Goal: Use online tool/utility: Utilize a website feature to perform a specific function

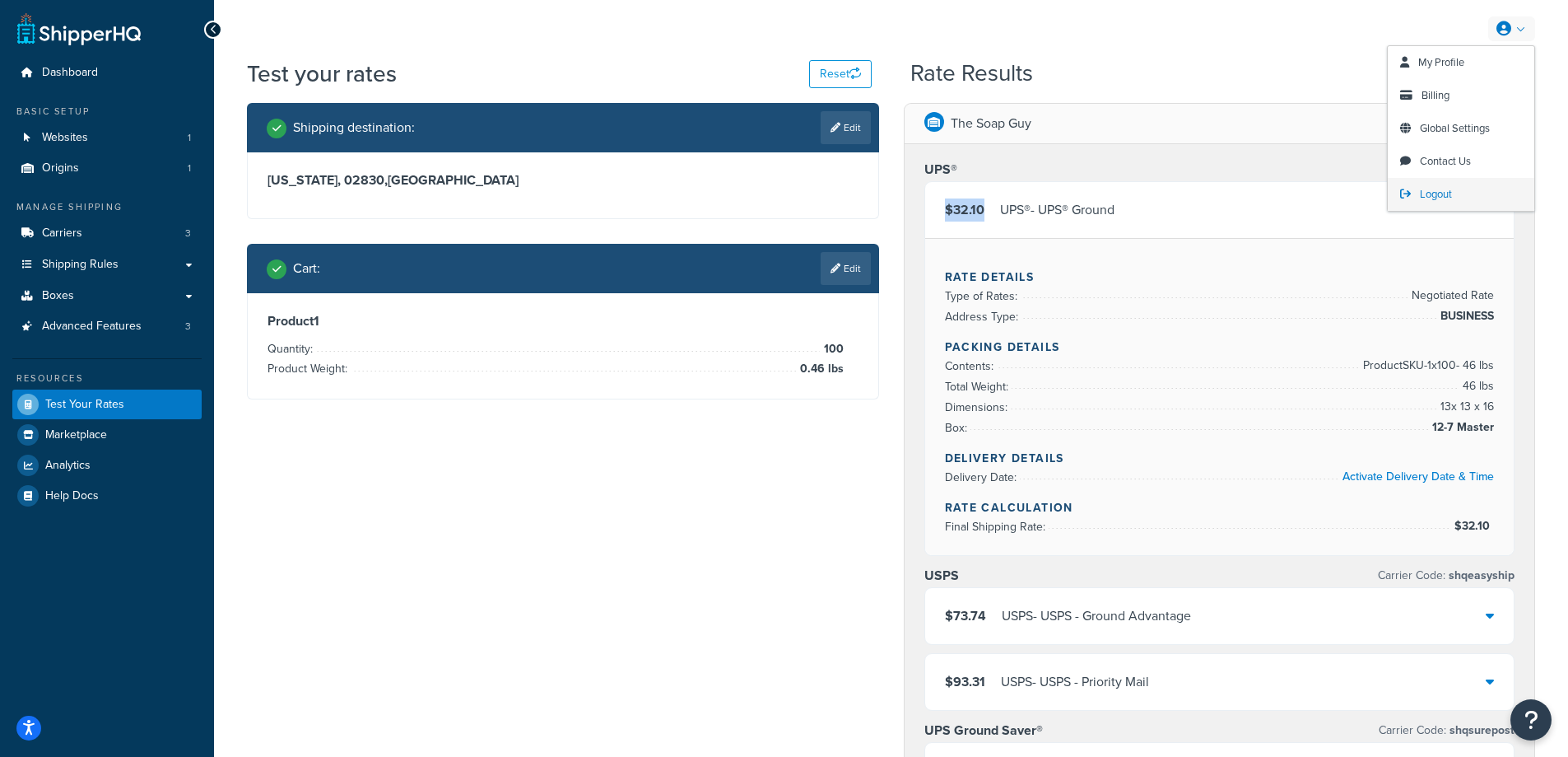
click at [1434, 196] on span "Logout" at bounding box center [1436, 193] width 33 height 16
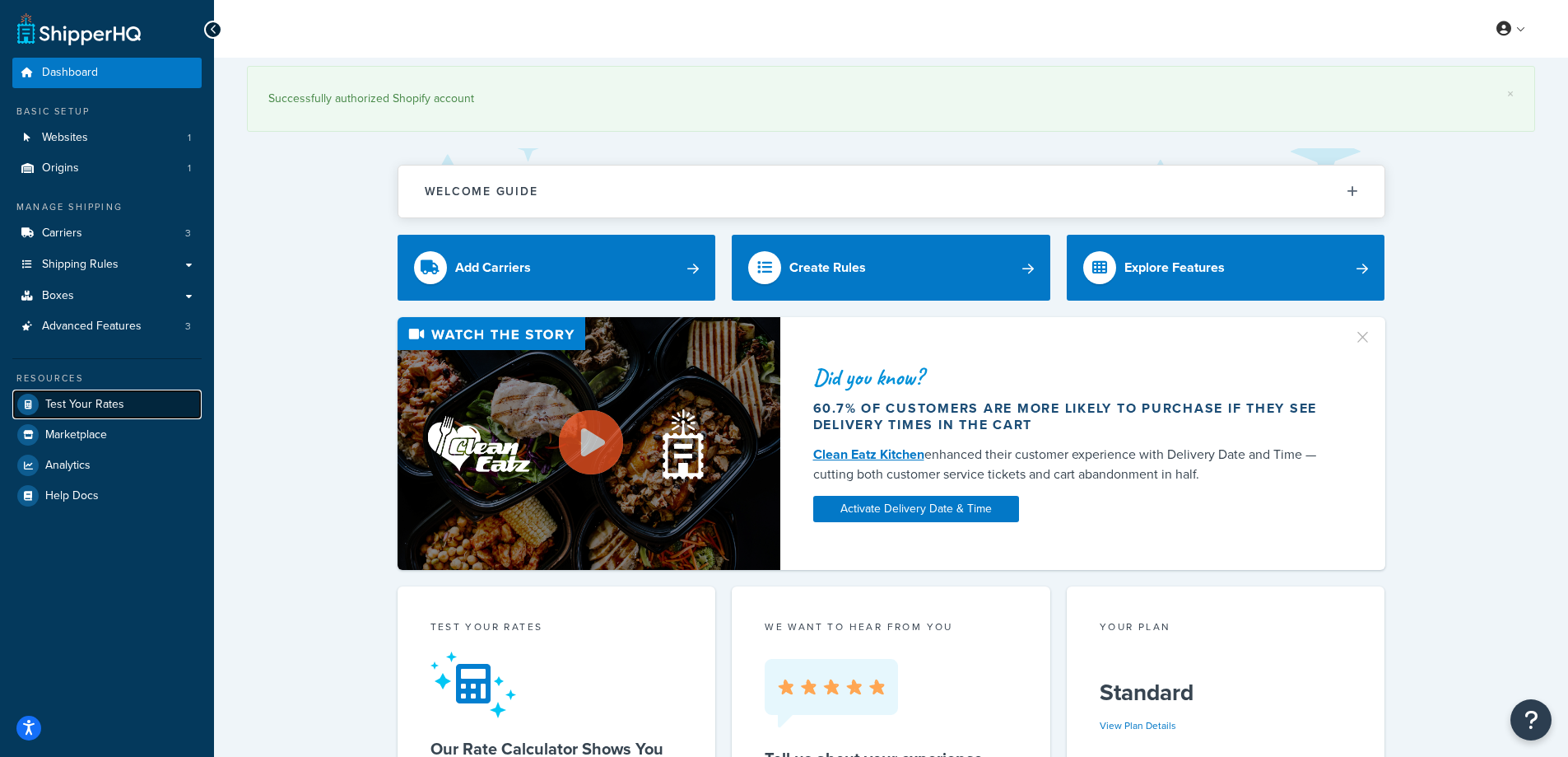
click at [83, 404] on span "Test Your Rates" at bounding box center [84, 404] width 79 height 14
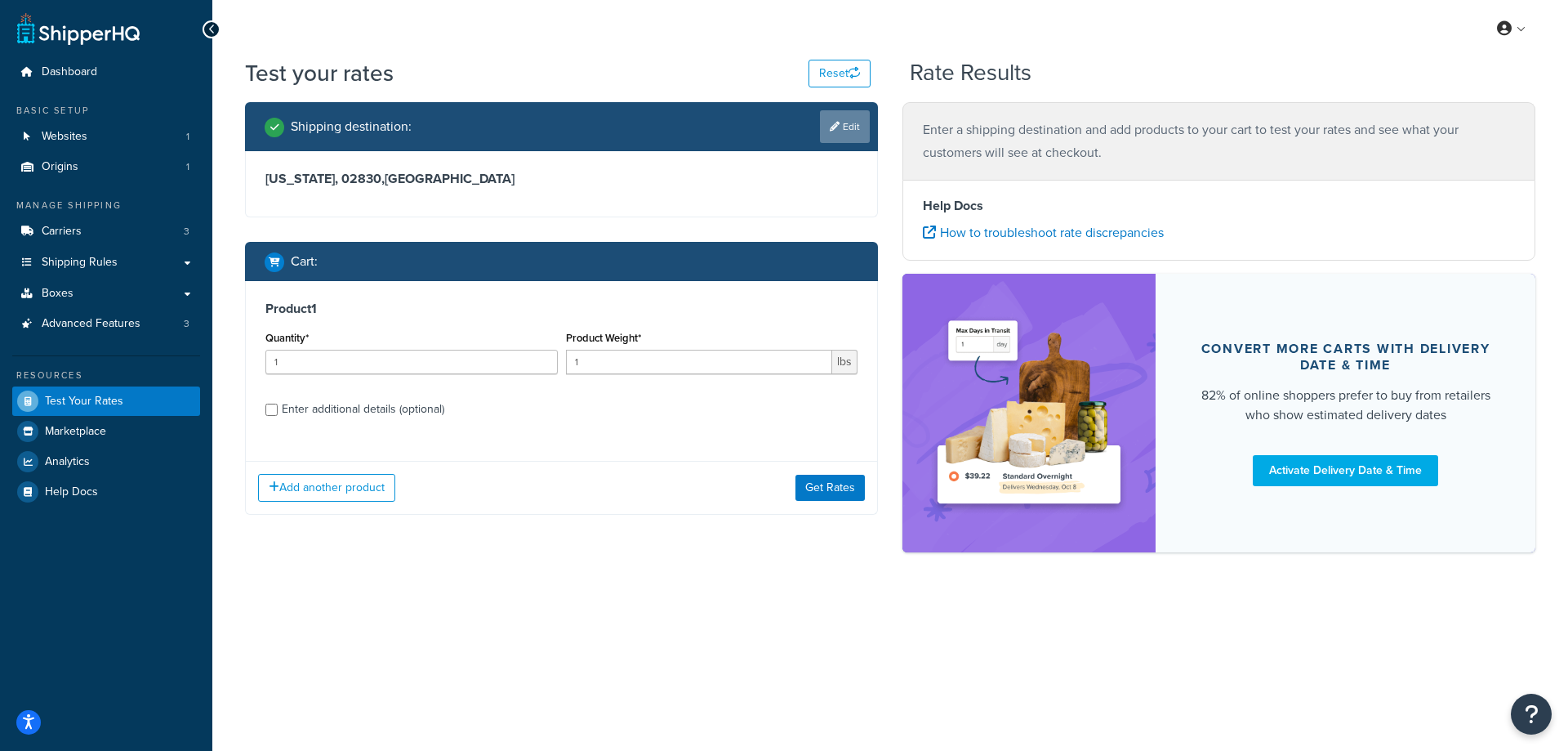
click at [849, 129] on link "Edit" at bounding box center [845, 127] width 50 height 33
select select "RI"
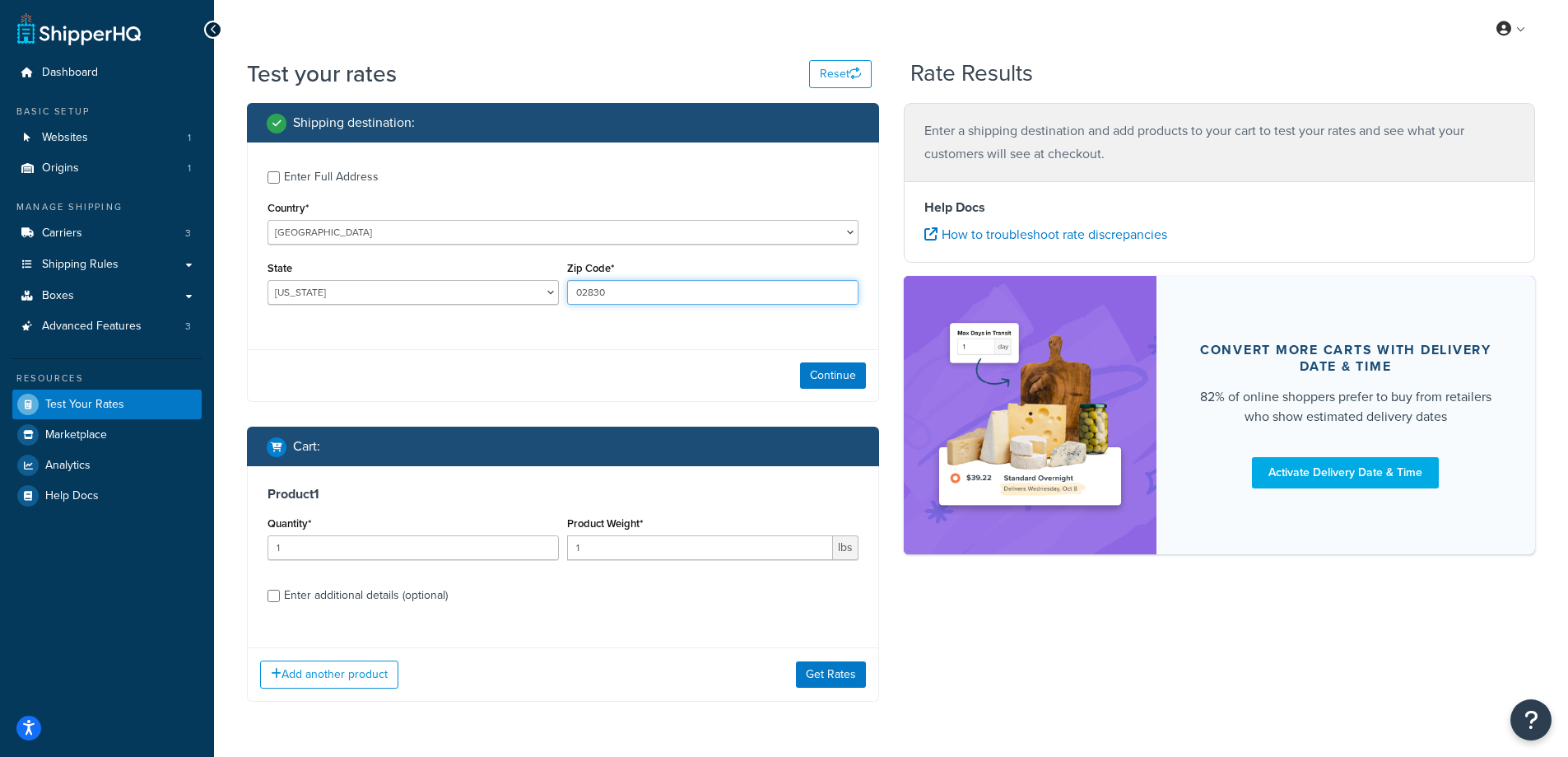
drag, startPoint x: 641, startPoint y: 293, endPoint x: 564, endPoint y: 294, distance: 77.0
click at [564, 294] on div "Zip Code* 02830" at bounding box center [712, 287] width 299 height 60
paste input "77624"
type input "77624"
click at [524, 338] on div "Enter Full Address Country* United States United Kingdom Afghanistan Åland Isla…" at bounding box center [563, 272] width 632 height 259
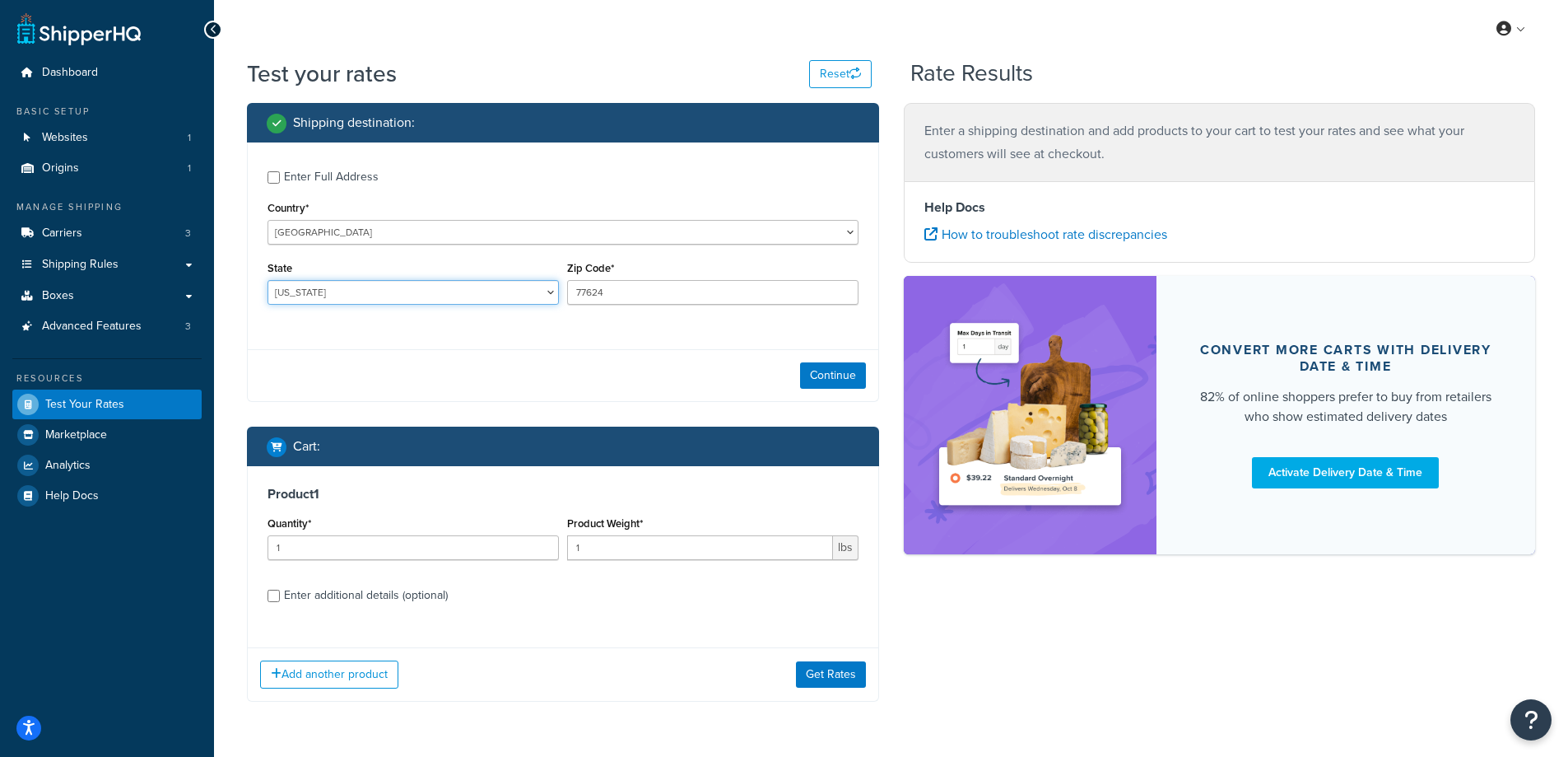
click at [361, 294] on select "Alabama Alaska American Samoa Arizona Arkansas Armed Forces Americas Armed Forc…" at bounding box center [413, 293] width 292 height 25
select select "TX"
click at [268, 280] on select "Alabama Alaska American Samoa Arizona Arkansas Armed Forces Americas Armed Forc…" at bounding box center [413, 293] width 292 height 25
click at [223, 352] on div "Test your rates Reset Rate Results Shipping destination : Enter Full Address Co…" at bounding box center [891, 412] width 1355 height 709
click at [818, 373] on button "Continue" at bounding box center [833, 376] width 66 height 27
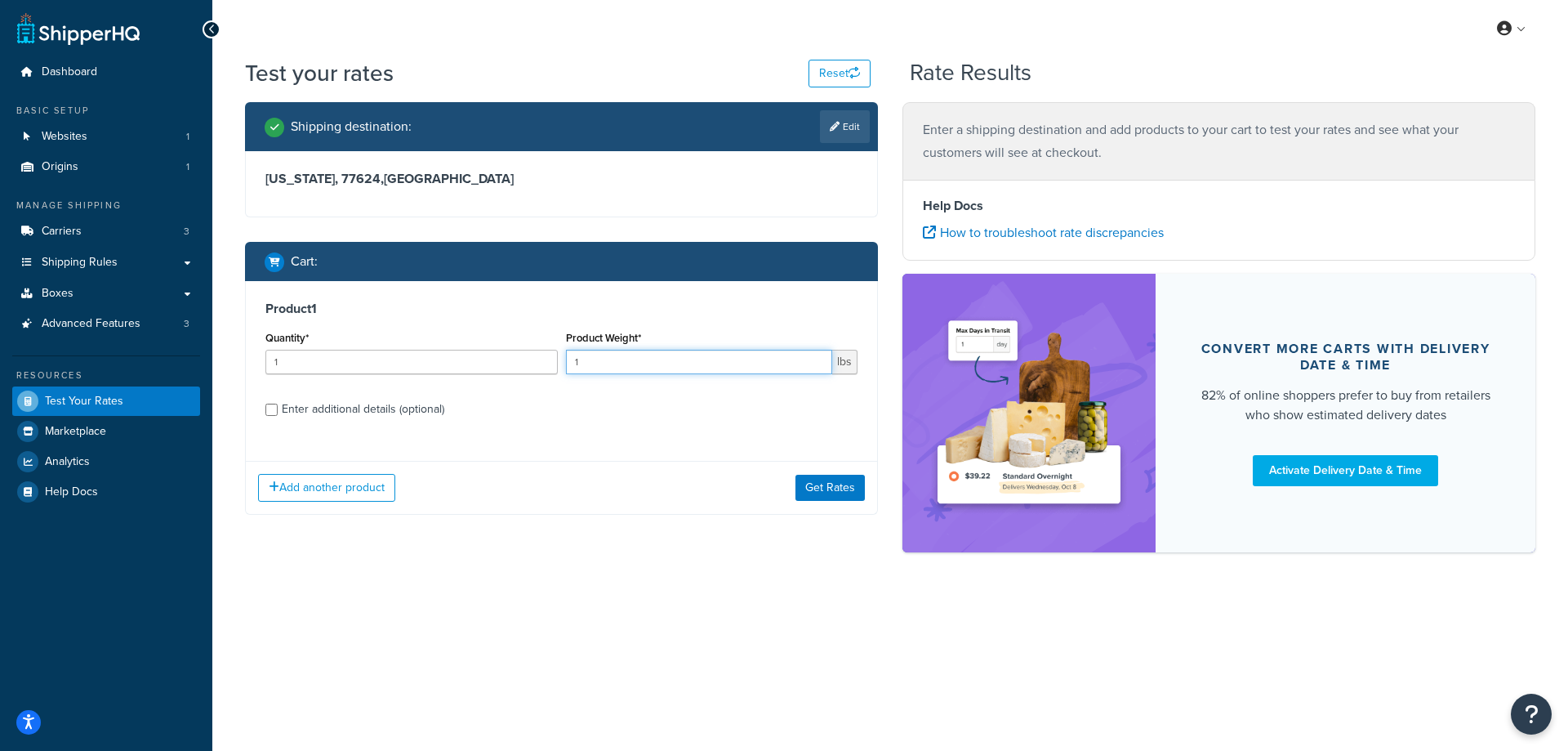
drag, startPoint x: 641, startPoint y: 356, endPoint x: 559, endPoint y: 361, distance: 82.2
click at [559, 361] on div "Quantity* 1 Product Weight* 1 lbs" at bounding box center [562, 356] width 600 height 60
paste input "0.59"
type input "0.59"
click at [414, 367] on input "1" at bounding box center [412, 362] width 293 height 25
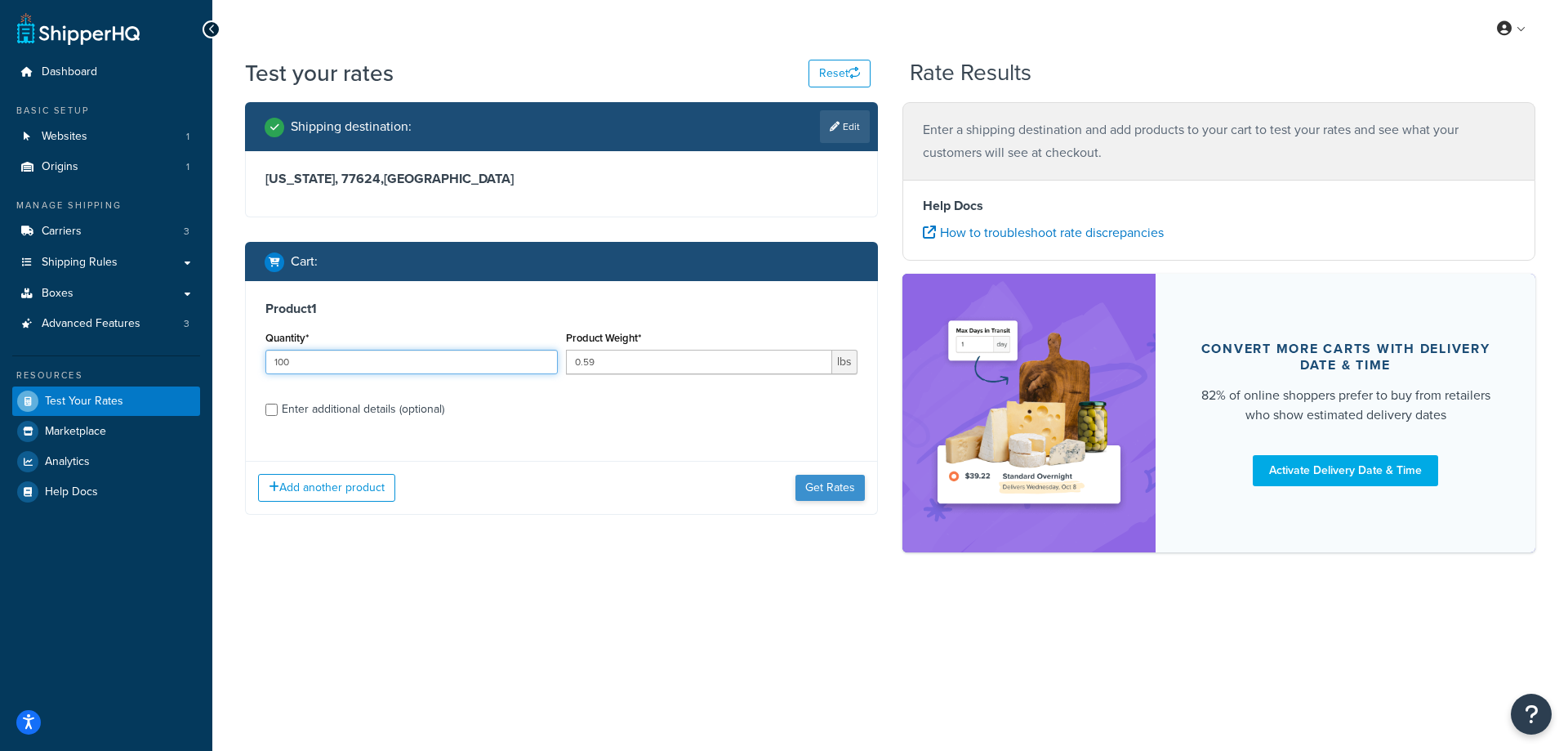
type input "100"
click at [821, 490] on button "Get Rates" at bounding box center [830, 488] width 69 height 26
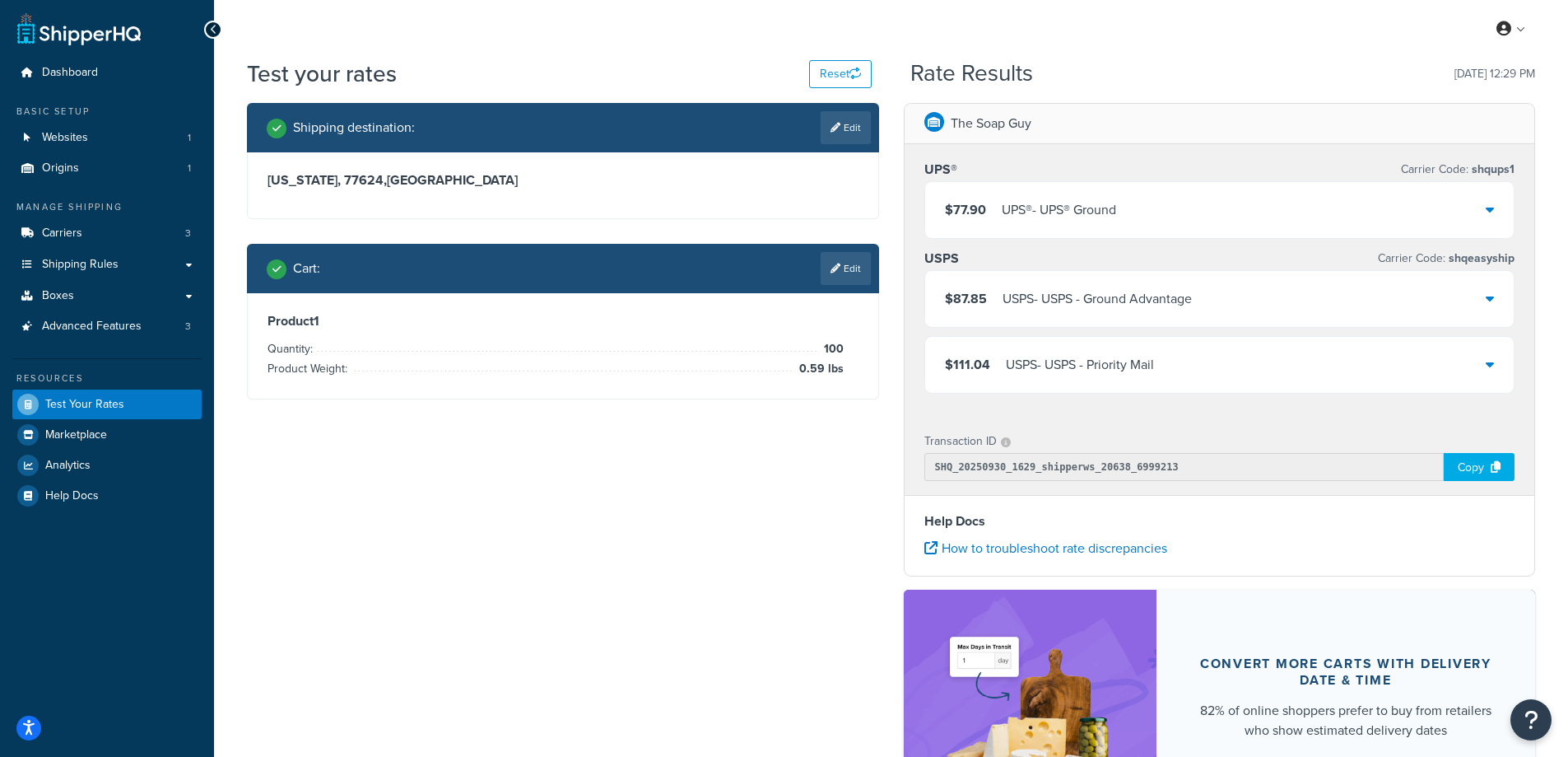
click at [1054, 300] on div "USPS - USPS - Ground Advantage" at bounding box center [1097, 299] width 189 height 23
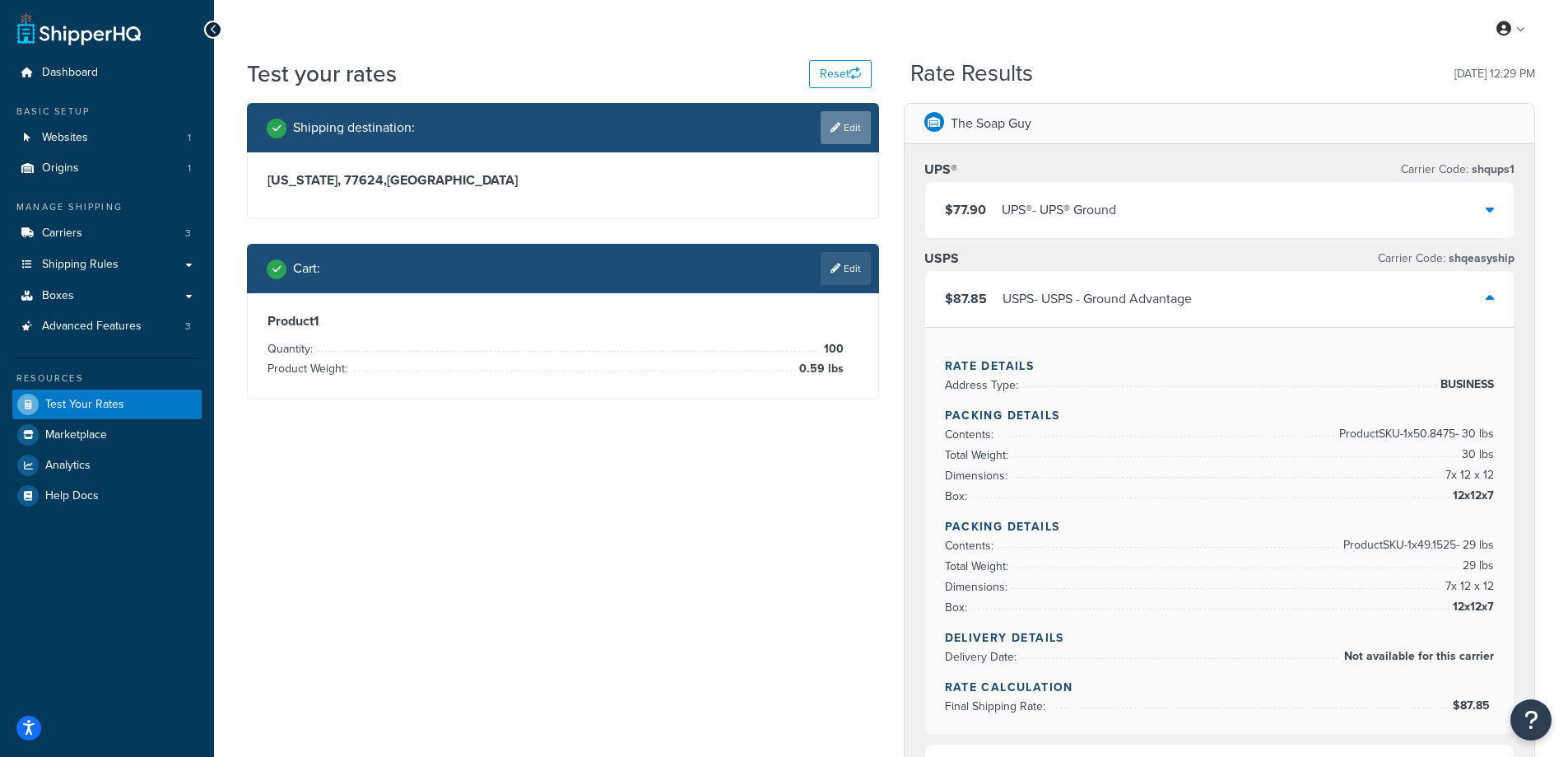
click at [853, 134] on link "Edit" at bounding box center [846, 128] width 50 height 33
select select "TX"
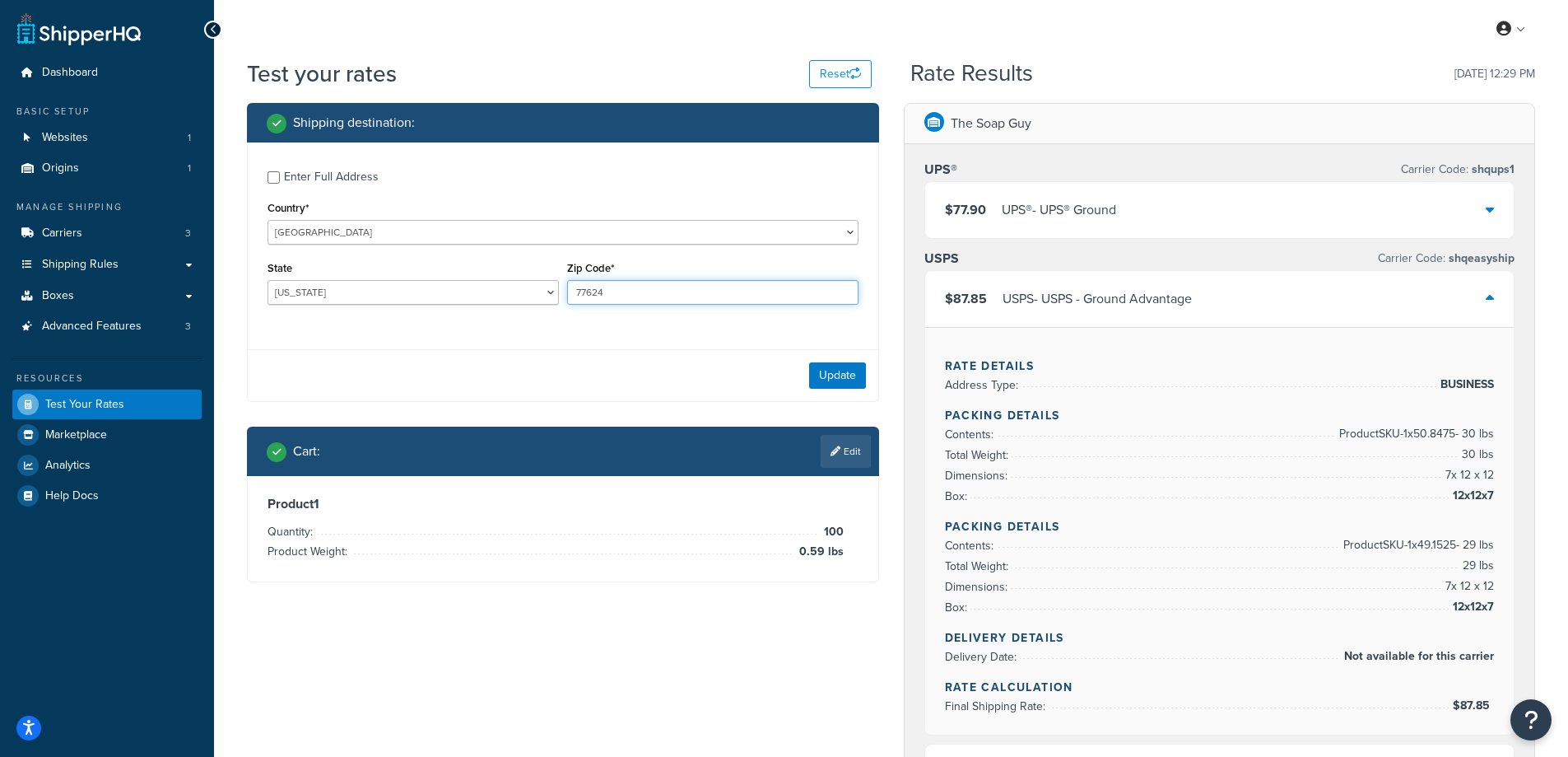
drag, startPoint x: 605, startPoint y: 296, endPoint x: 578, endPoint y: 298, distance: 27.1
click at [578, 298] on input "77624" at bounding box center [713, 293] width 292 height 25
paste input "02911"
type input "02911"
click at [508, 333] on div "Enter Full Address Country* United States United Kingdom Afghanistan Åland Isla…" at bounding box center [563, 239] width 630 height 194
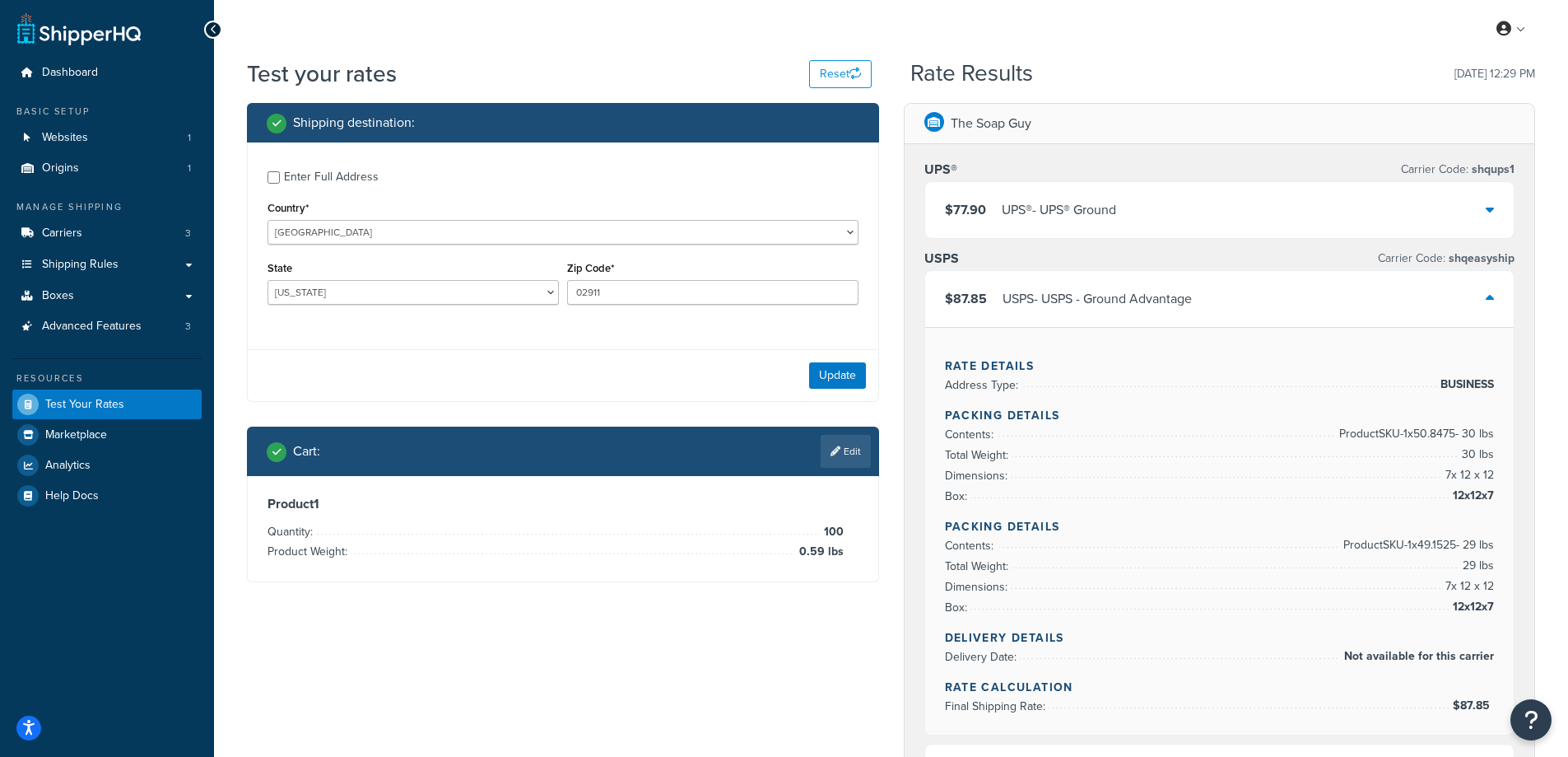
click at [327, 273] on div "State Alabama Alaska American Samoa Arizona Arkansas Armed Forces Americas Arme…" at bounding box center [413, 280] width 292 height 48
click at [326, 286] on select "Alabama Alaska American Samoa Arizona Arkansas Armed Forces Americas Armed Forc…" at bounding box center [413, 293] width 292 height 25
select select "RI"
click at [268, 280] on select "Alabama Alaska American Samoa Arizona Arkansas Armed Forces Americas Armed Forc…" at bounding box center [413, 293] width 292 height 25
click at [224, 337] on div "Test your rates Reset Rate Results 09/30/2025, 12:29 PM Shipping destination : …" at bounding box center [891, 695] width 1355 height 1276
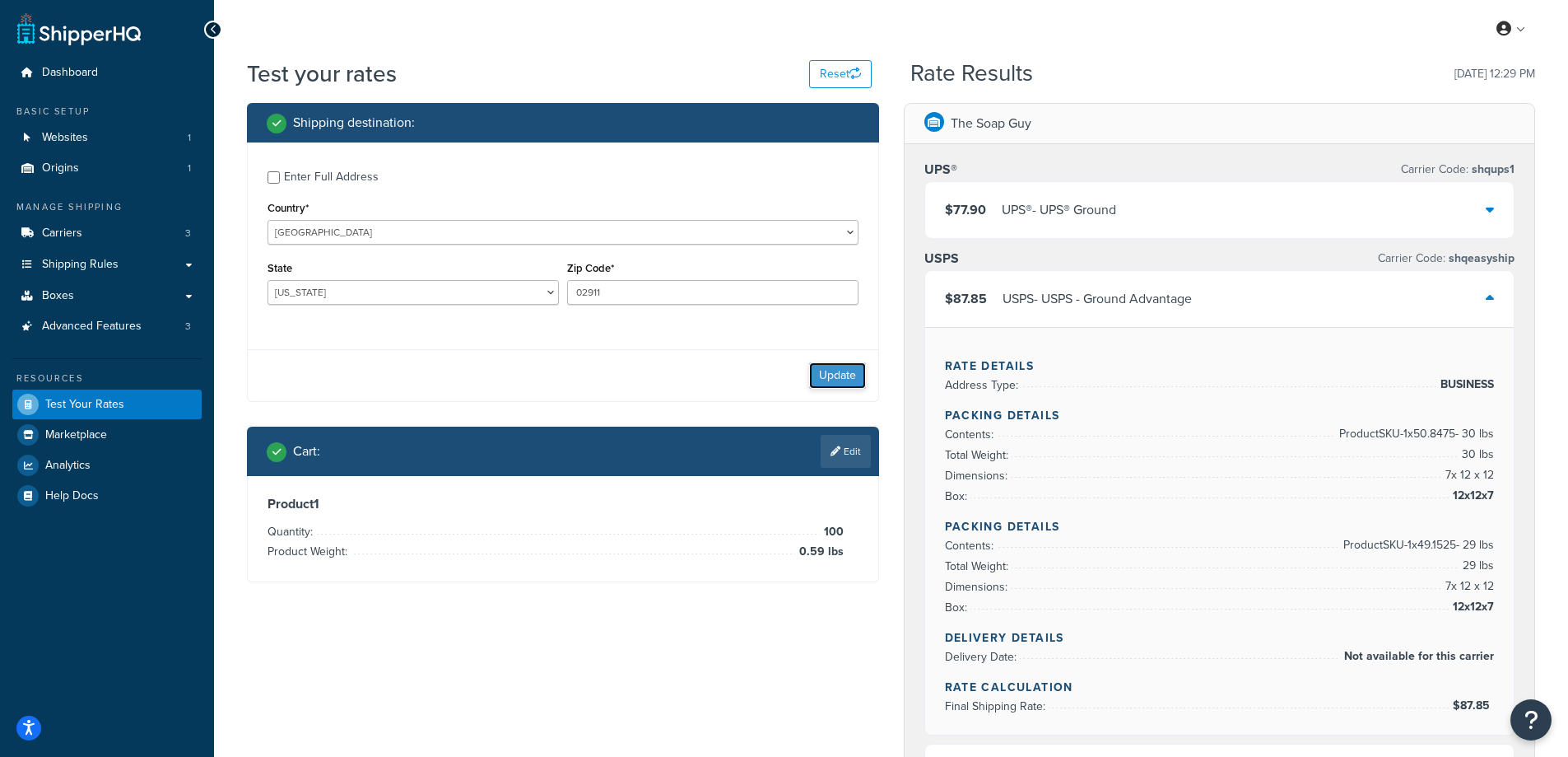
click at [828, 376] on button "Update" at bounding box center [838, 376] width 57 height 27
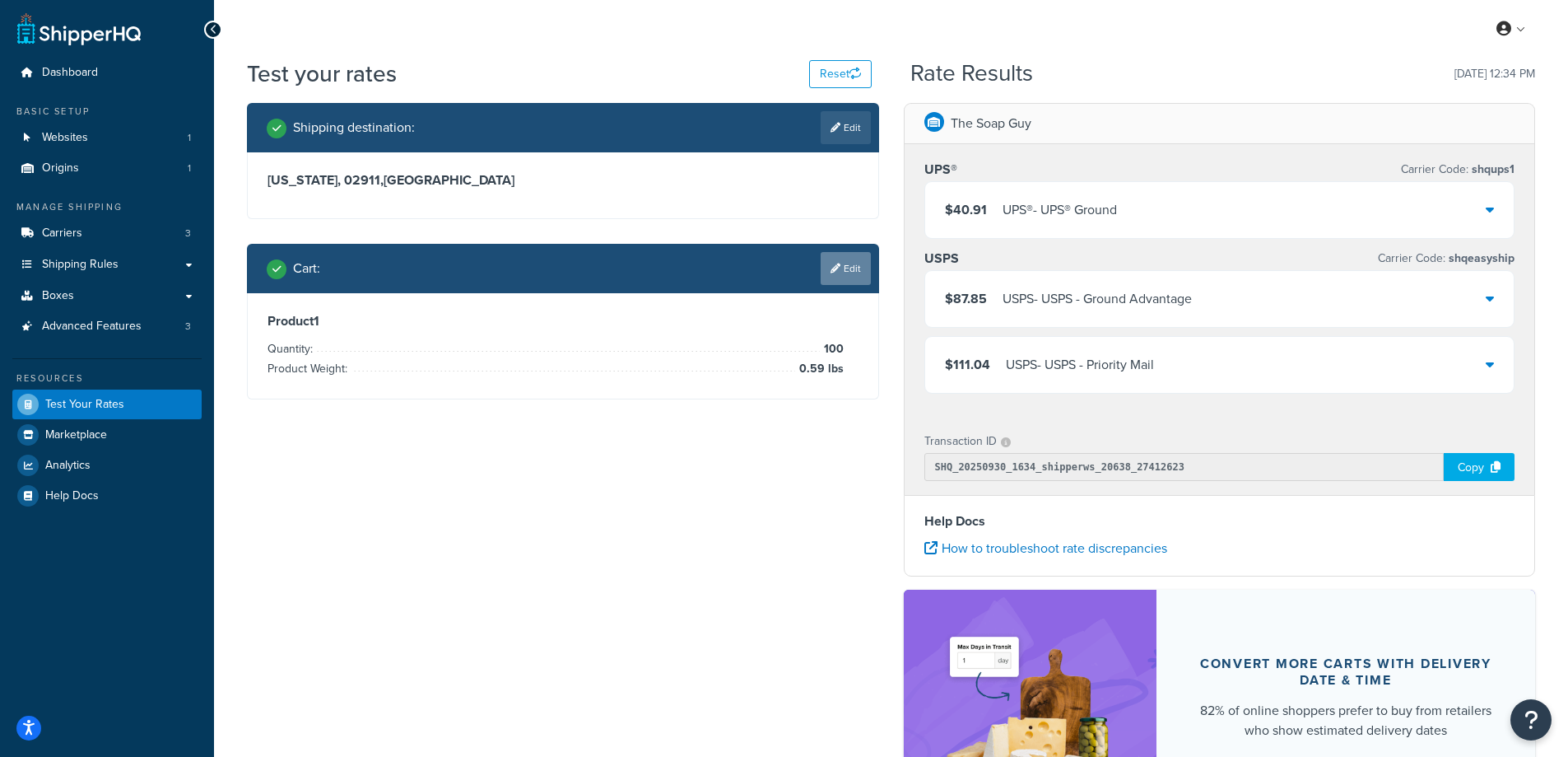
click at [844, 269] on link "Edit" at bounding box center [846, 268] width 50 height 33
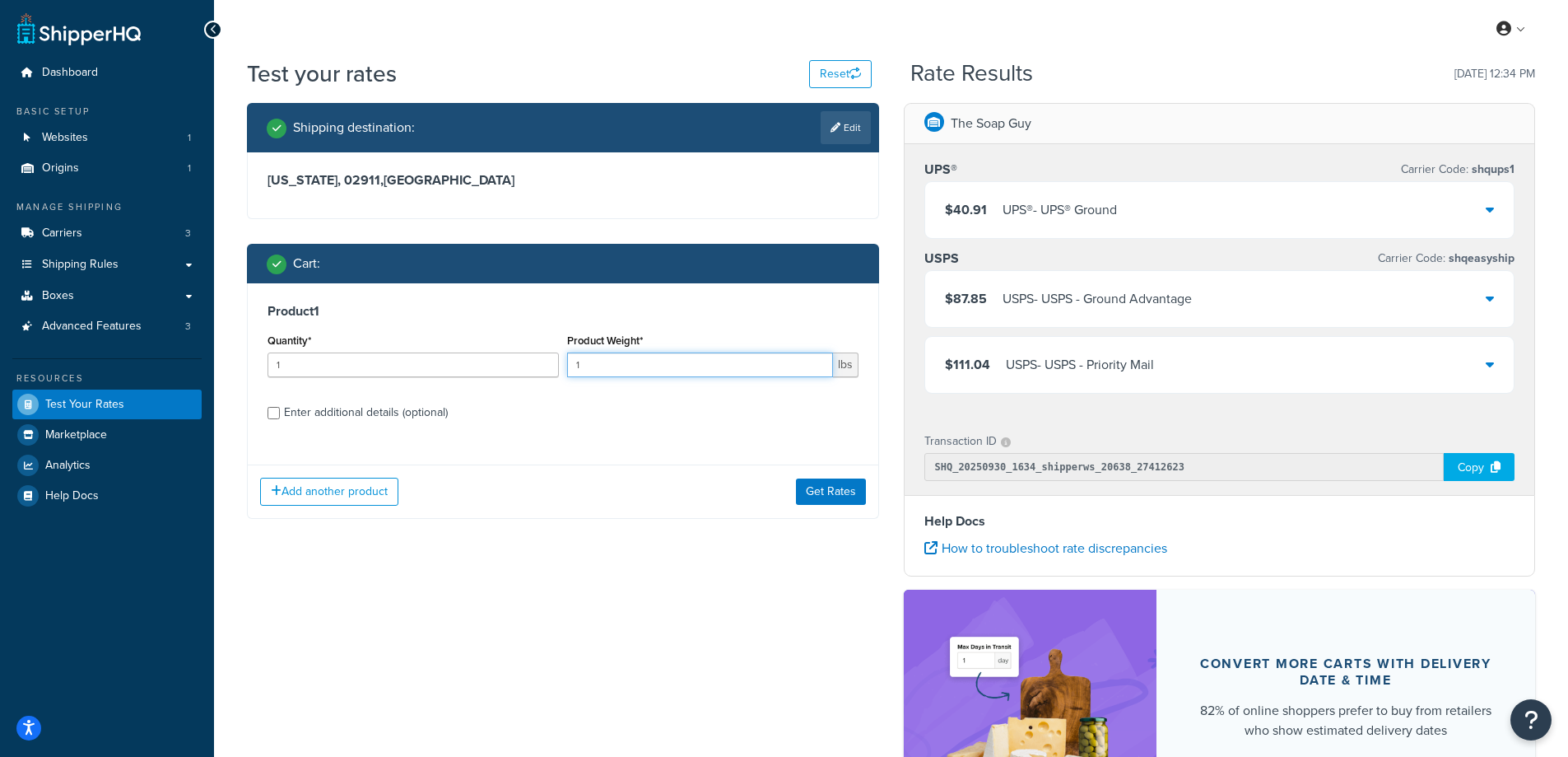
drag, startPoint x: 631, startPoint y: 370, endPoint x: 561, endPoint y: 370, distance: 70.0
click at [561, 370] on div "Quantity* 1 Product Weight* 1 lbs" at bounding box center [563, 359] width 599 height 60
paste input "0.04"
type input "0.04"
click at [395, 372] on input "1" at bounding box center [413, 365] width 292 height 25
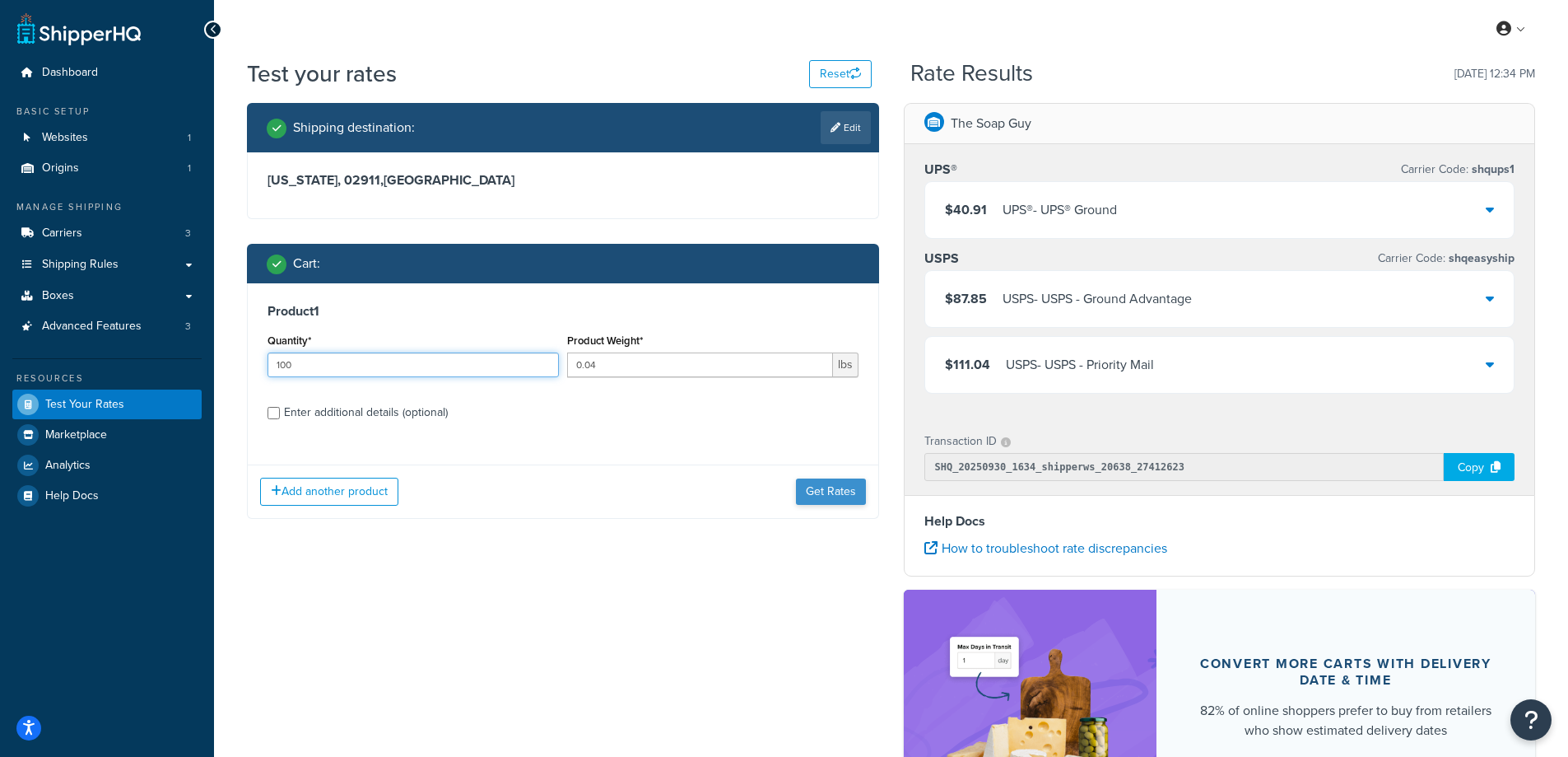
type input "100"
click at [843, 484] on button "Get Rates" at bounding box center [831, 492] width 70 height 27
